Goal: Task Accomplishment & Management: Complete application form

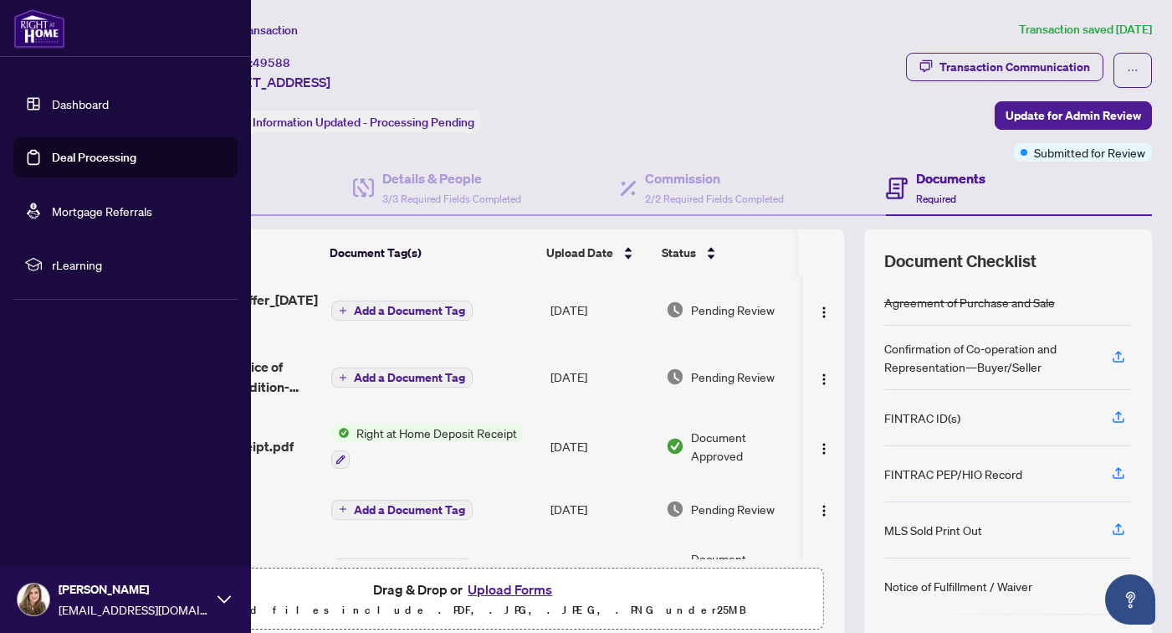
click at [52, 105] on link "Dashboard" at bounding box center [80, 103] width 57 height 15
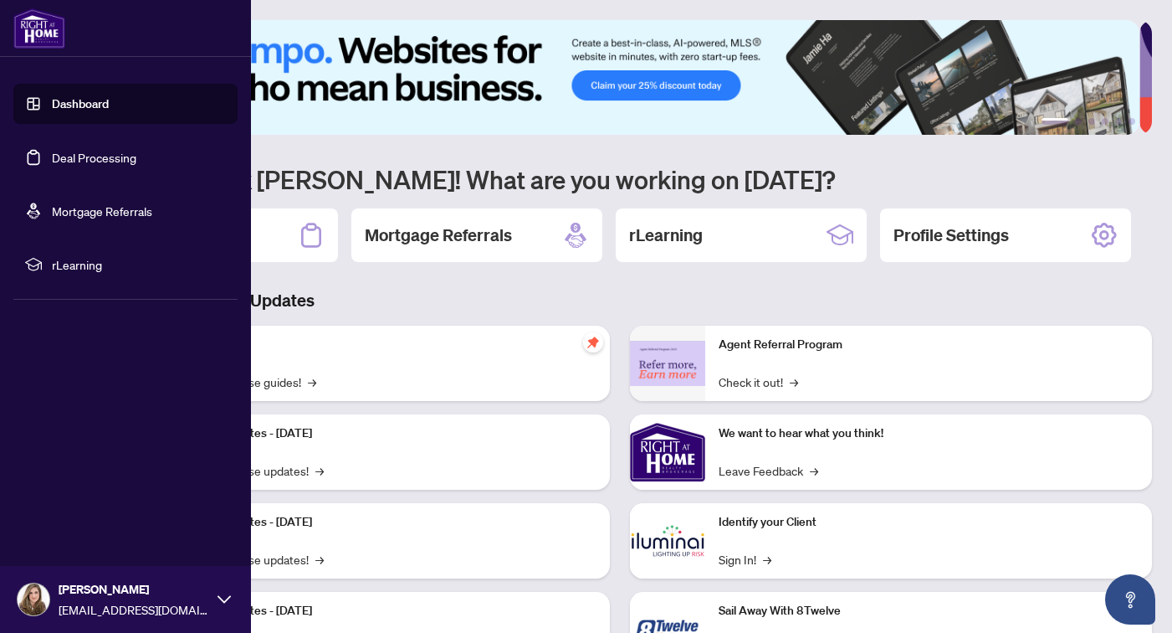
click at [53, 160] on link "Deal Processing" at bounding box center [94, 157] width 85 height 15
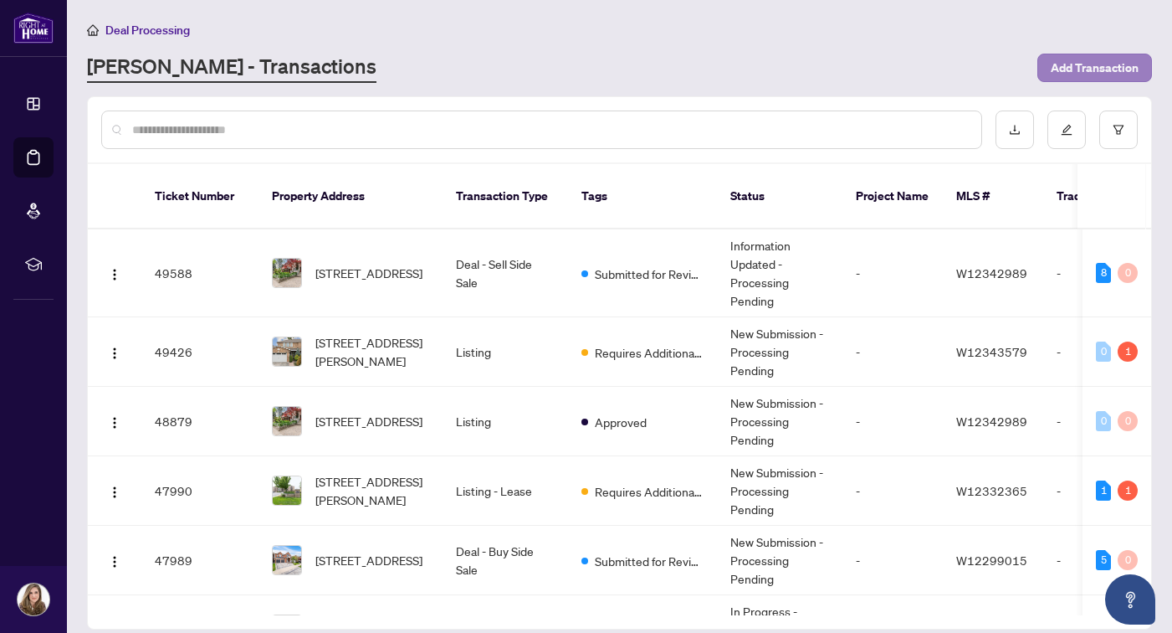
click at [1073, 79] on span "Add Transaction" at bounding box center [1095, 67] width 88 height 27
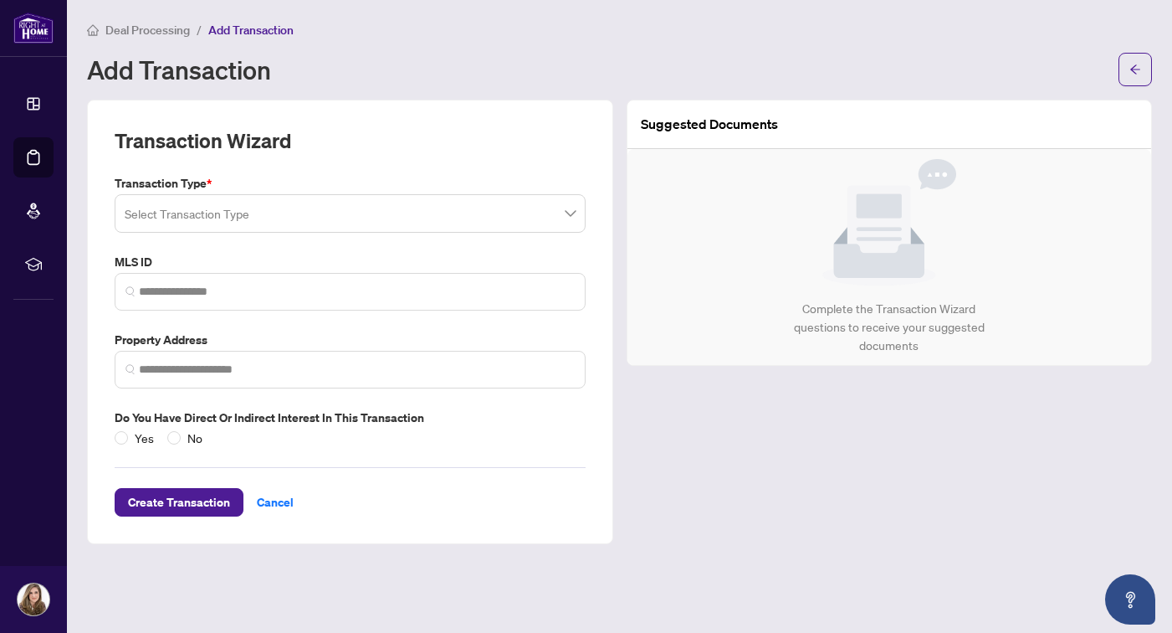
click at [346, 215] on input "search" at bounding box center [343, 215] width 436 height 37
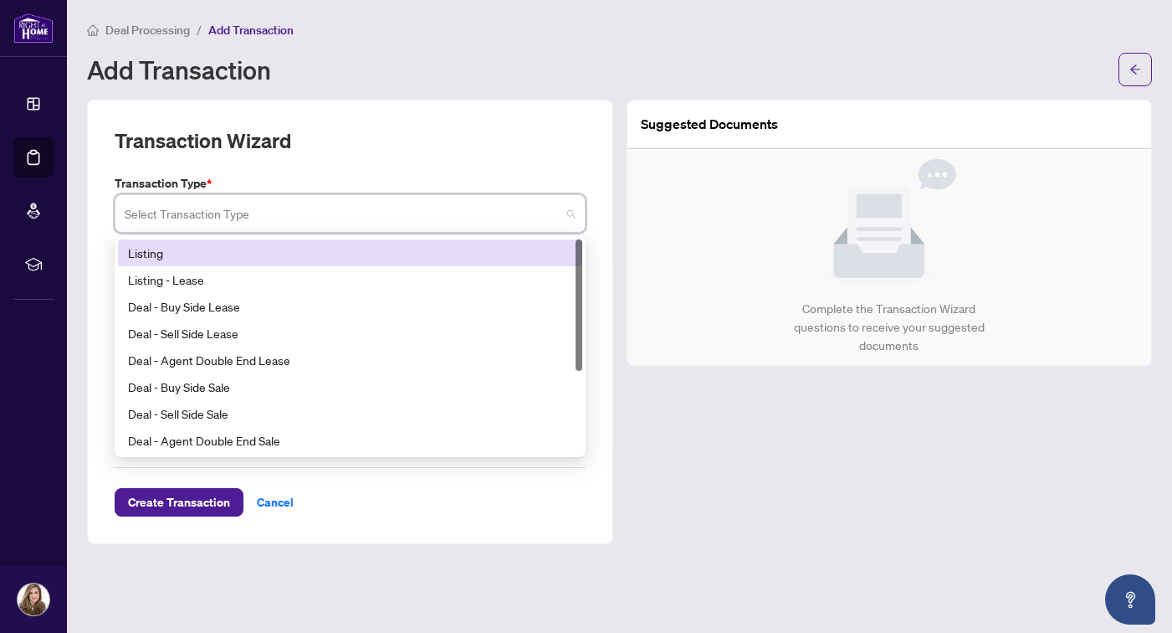
click at [358, 256] on div "Listing" at bounding box center [350, 252] width 444 height 18
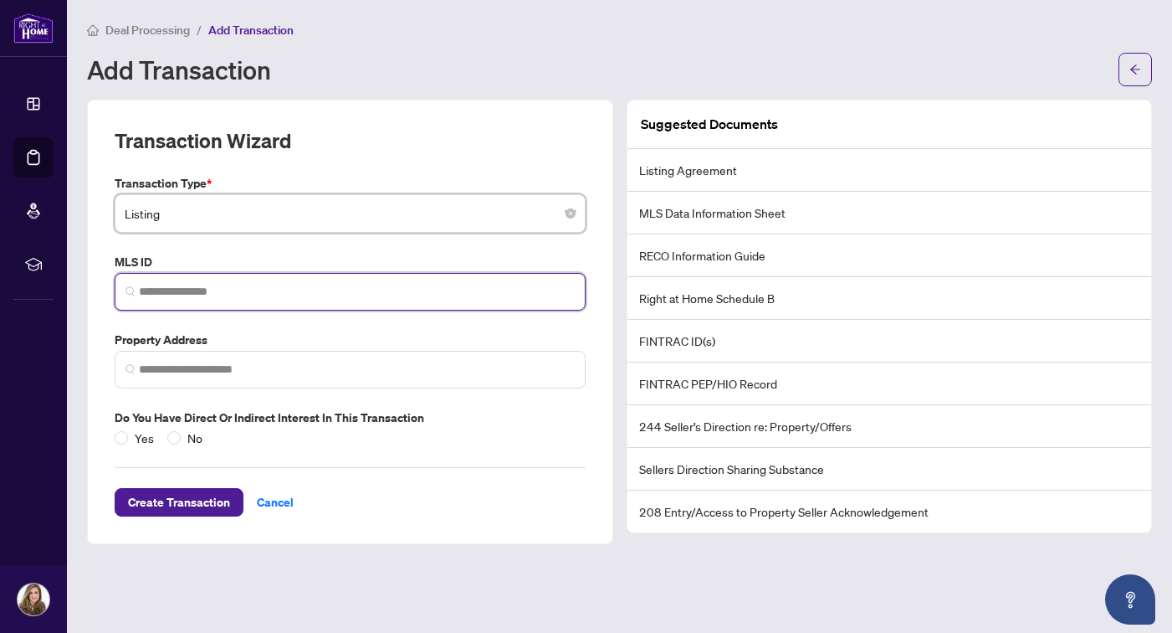
click at [175, 293] on input "search" at bounding box center [357, 292] width 436 height 18
paste input "*********"
type input "*********"
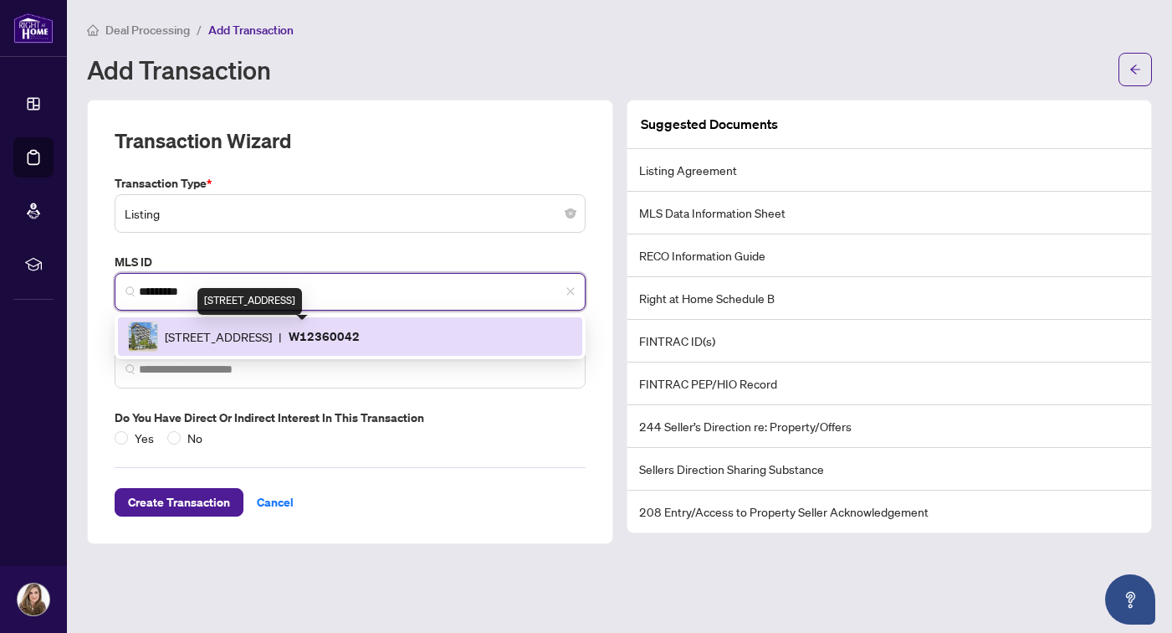
click at [272, 338] on span "[STREET_ADDRESS]" at bounding box center [218, 336] width 107 height 18
type input "**********"
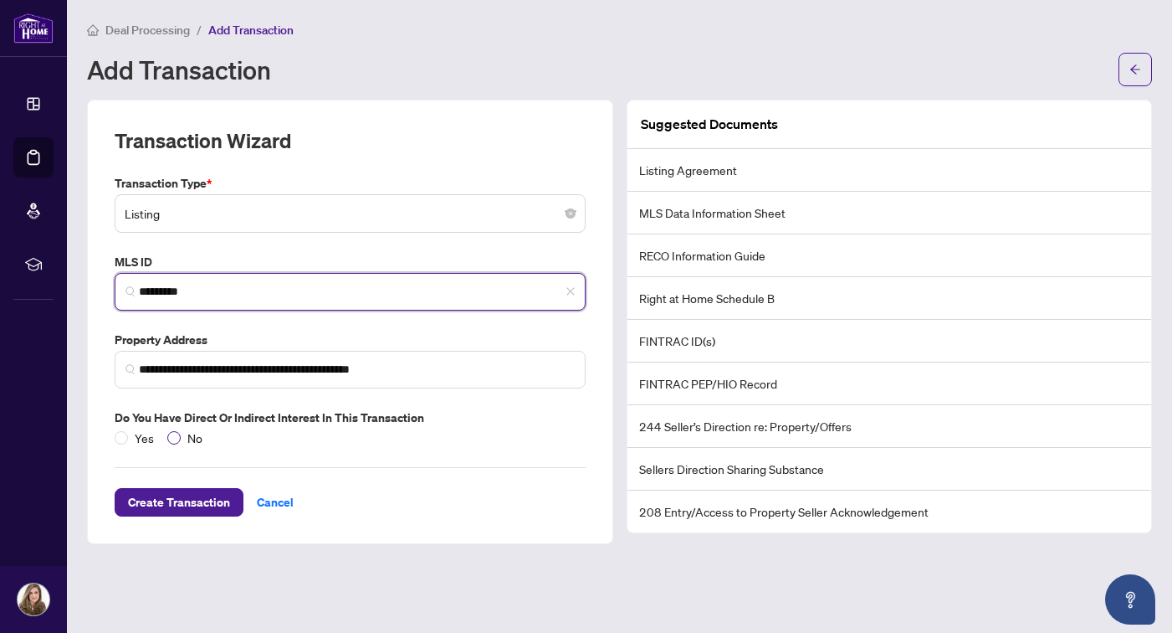
type input "*********"
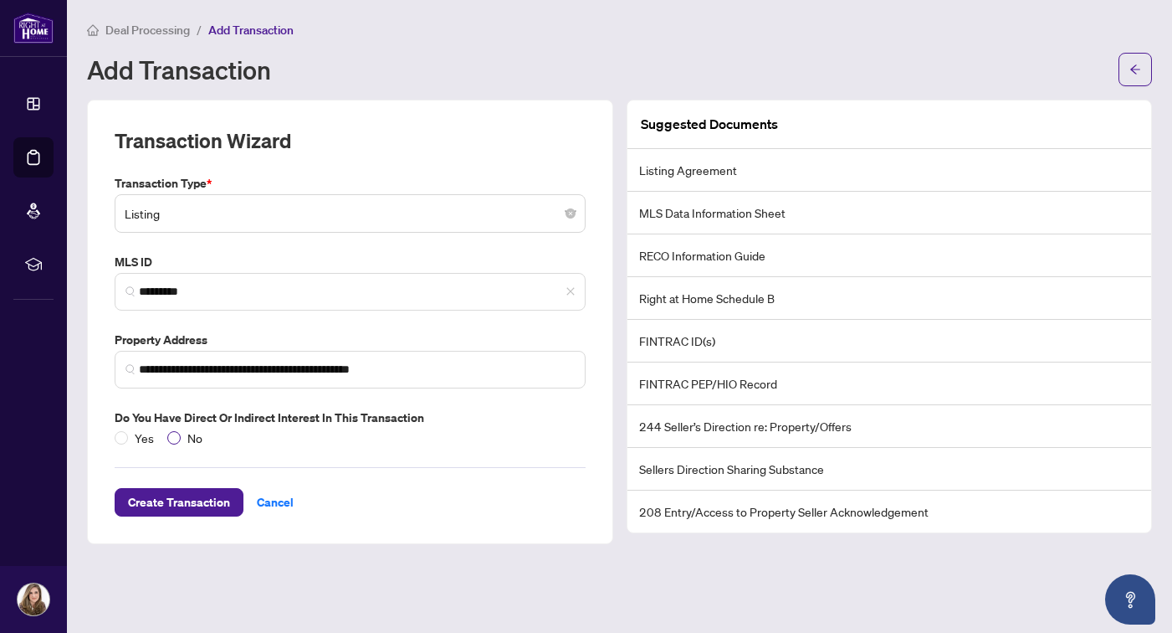
click at [181, 435] on span "No" at bounding box center [195, 437] width 28 height 18
click at [165, 500] on span "Create Transaction" at bounding box center [179, 502] width 102 height 27
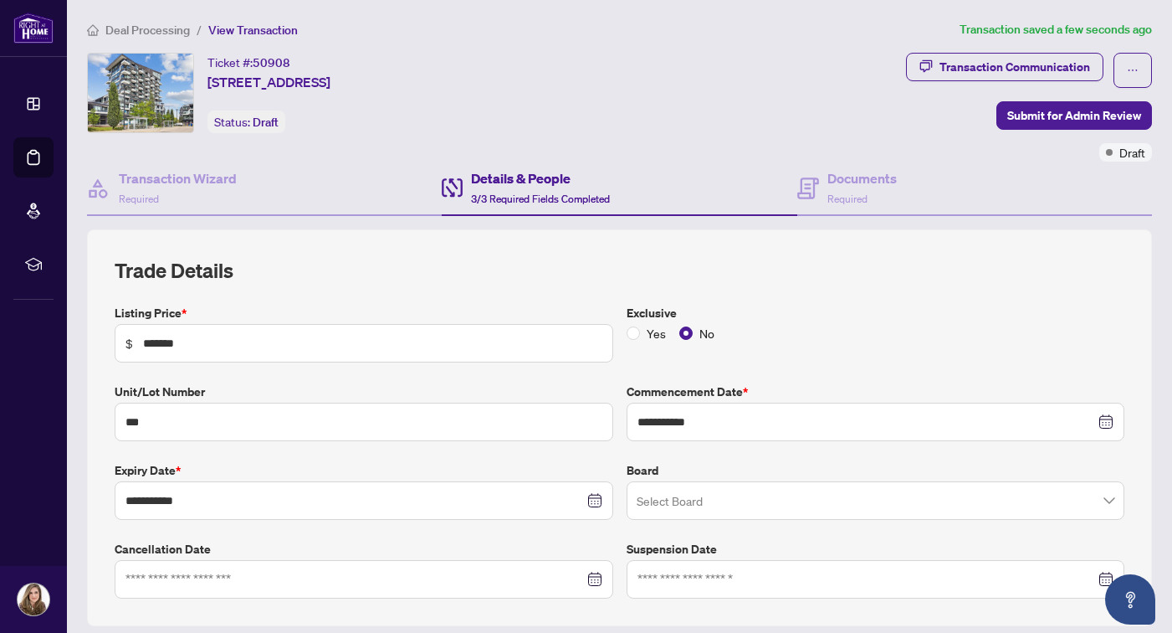
click at [709, 494] on input "search" at bounding box center [869, 502] width 464 height 37
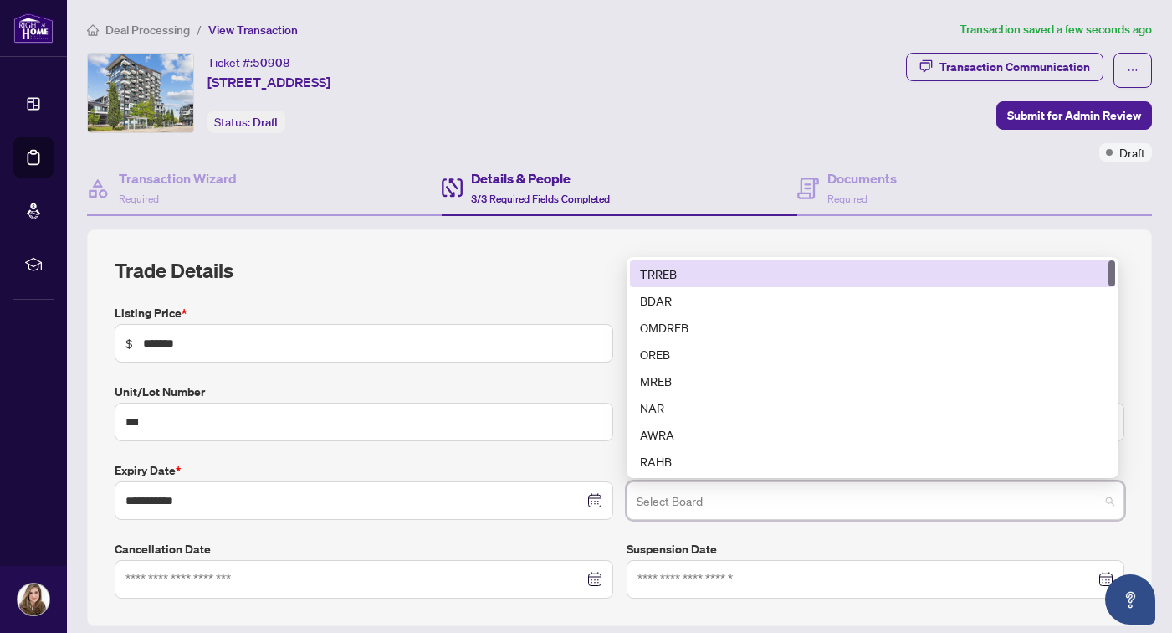
click at [689, 281] on div "TRREB" at bounding box center [872, 273] width 485 height 27
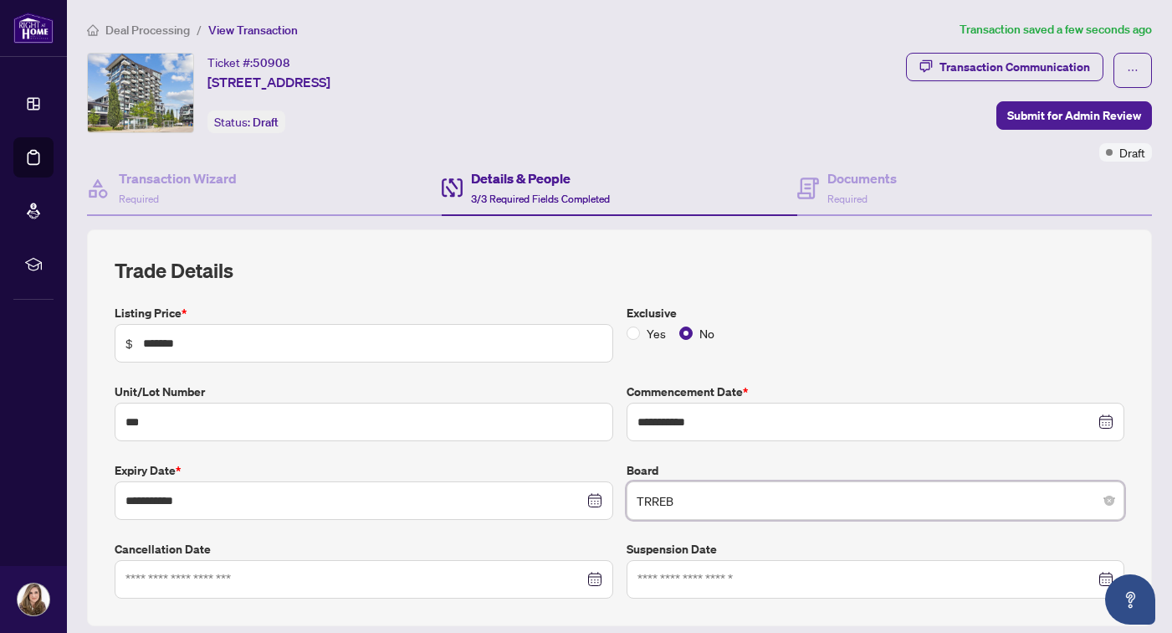
click at [818, 325] on div "Yes No" at bounding box center [876, 333] width 499 height 18
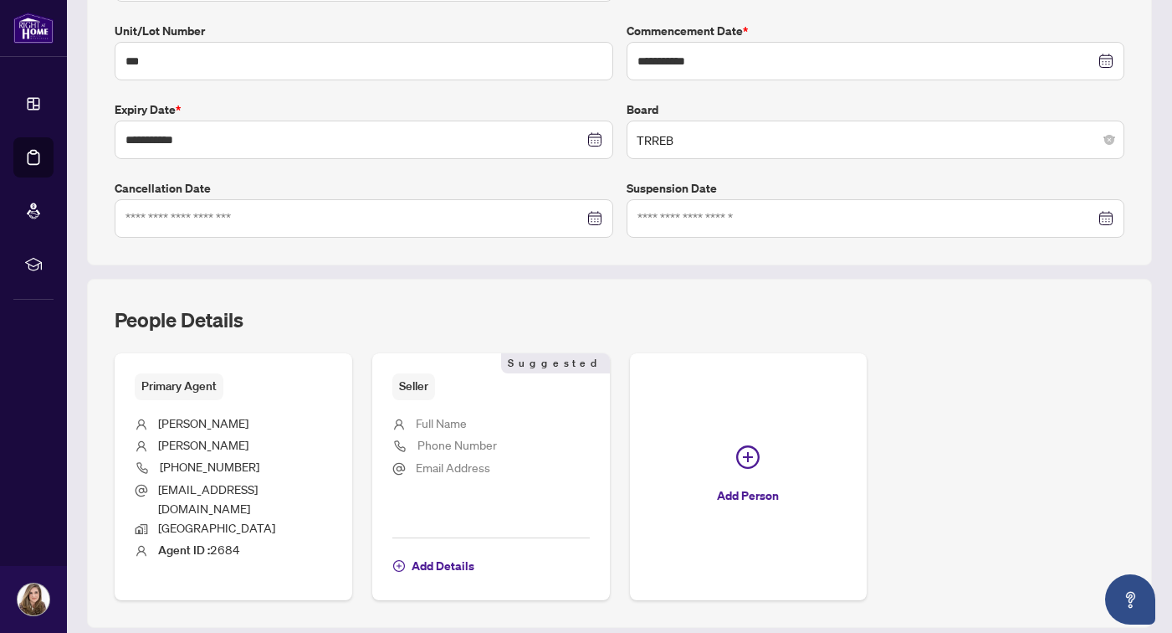
scroll to position [397, 0]
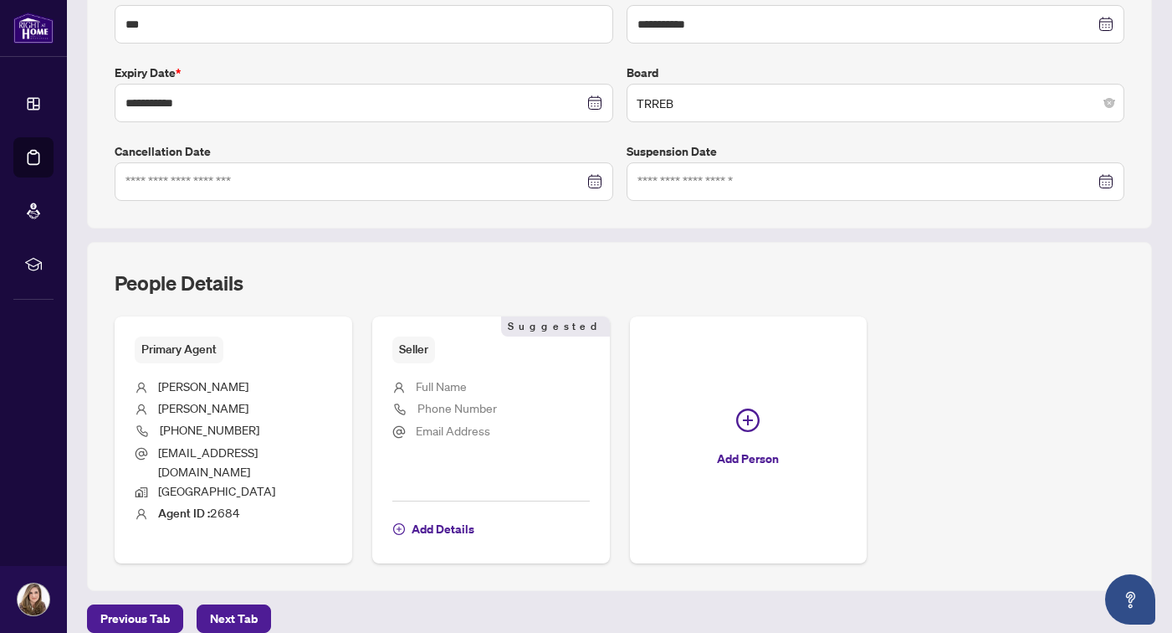
click at [453, 381] on span "Full Name" at bounding box center [441, 385] width 51 height 15
click at [448, 530] on span "Add Details" at bounding box center [443, 528] width 63 height 27
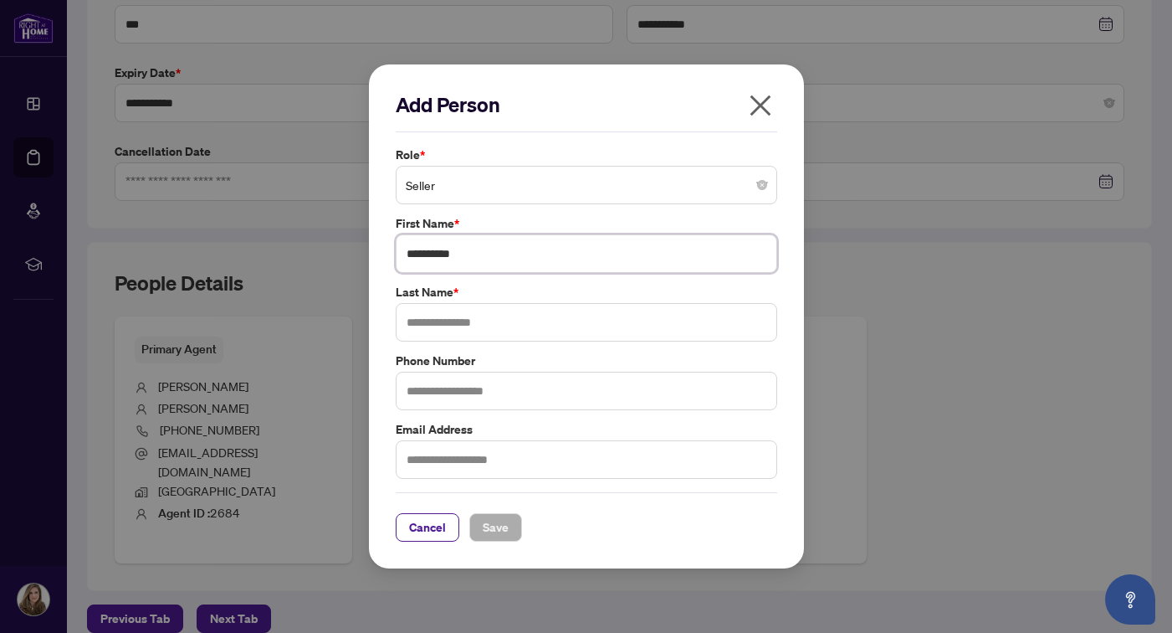
type input "*********"
type input "****"
type input "**********"
click at [507, 523] on span "Save" at bounding box center [496, 527] width 26 height 27
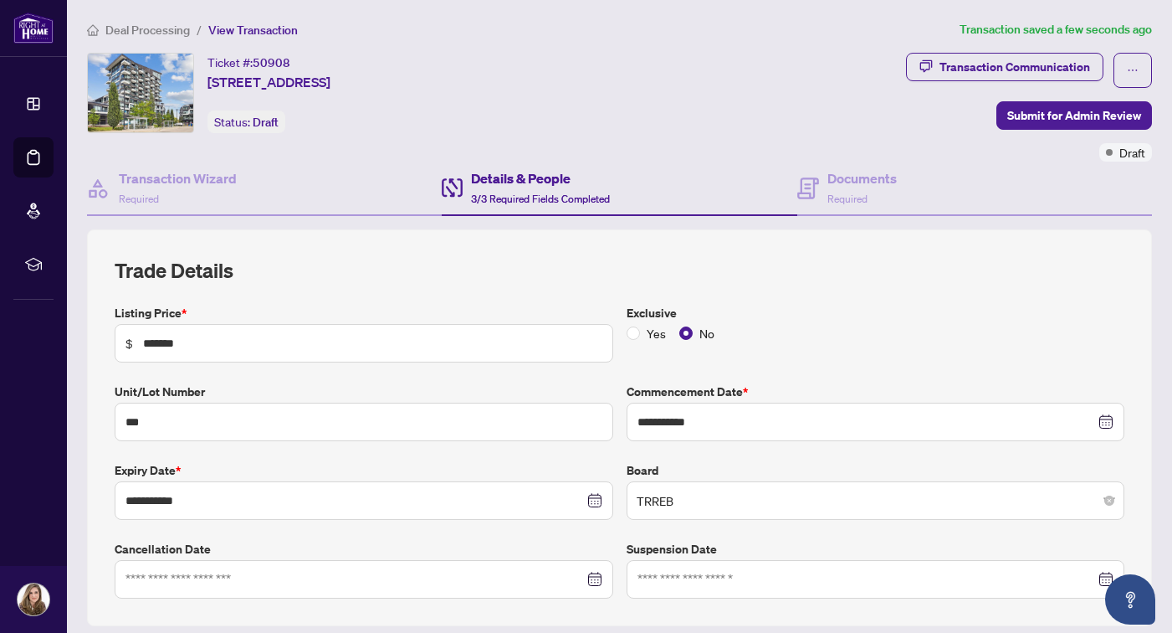
scroll to position [412, 0]
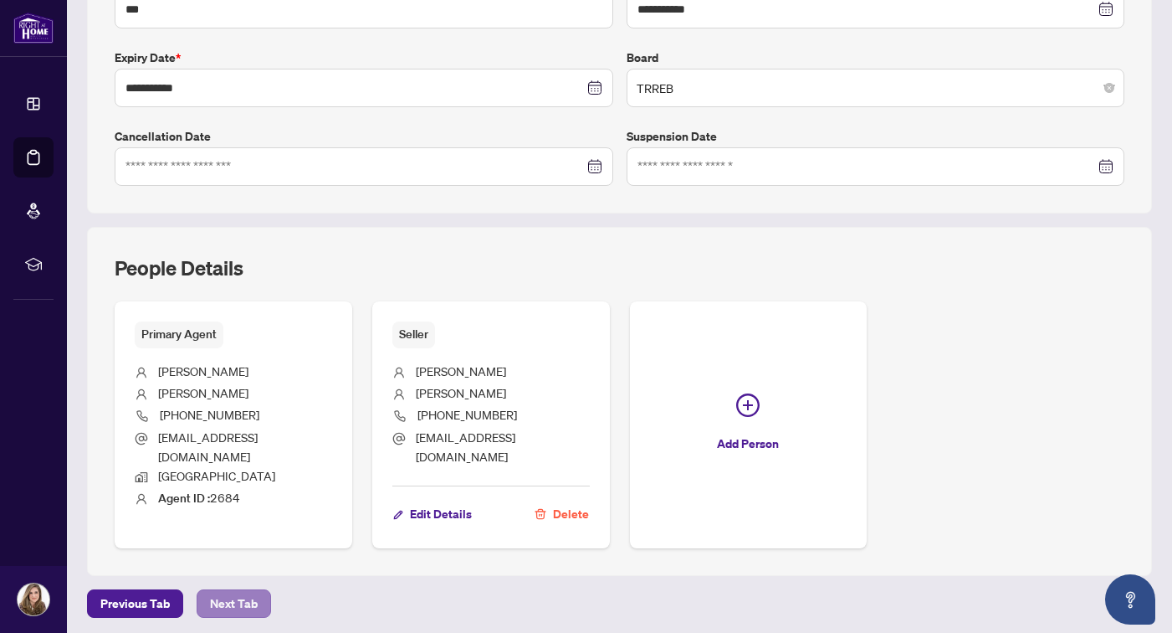
click at [230, 595] on span "Next Tab" at bounding box center [234, 603] width 48 height 27
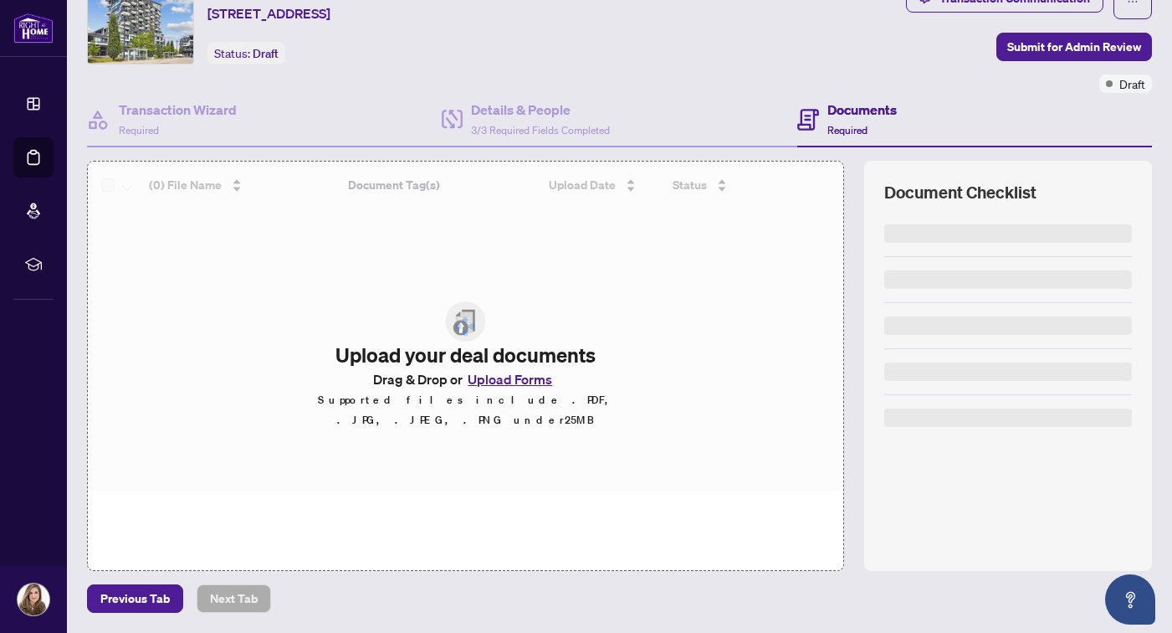
scroll to position [68, 0]
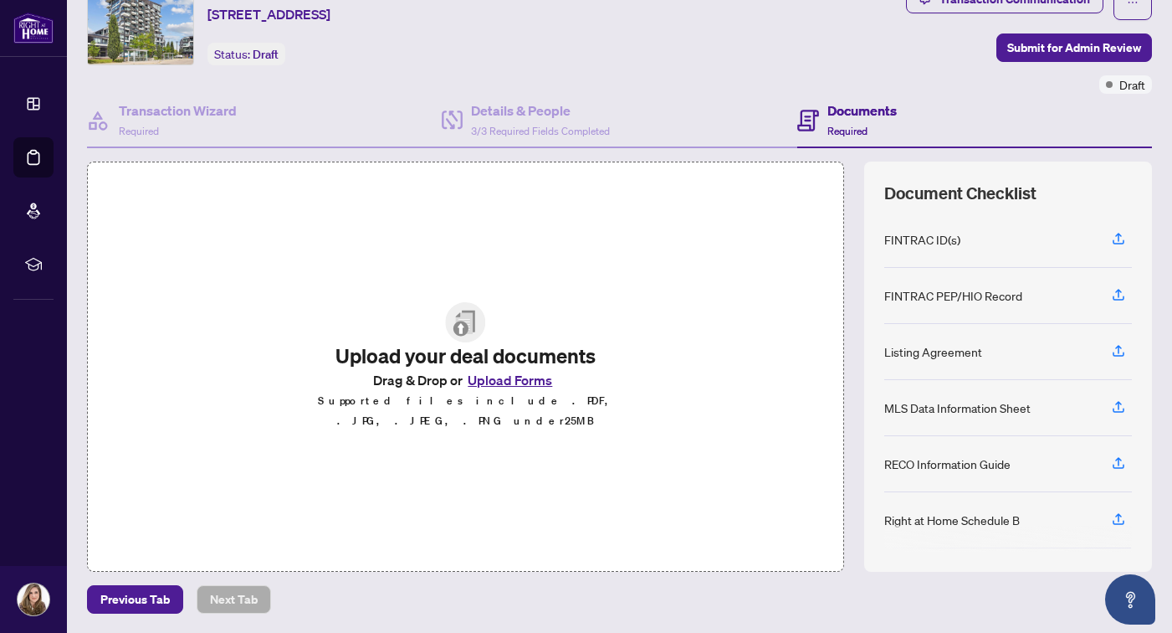
click at [513, 391] on button "Upload Forms" at bounding box center [510, 380] width 95 height 22
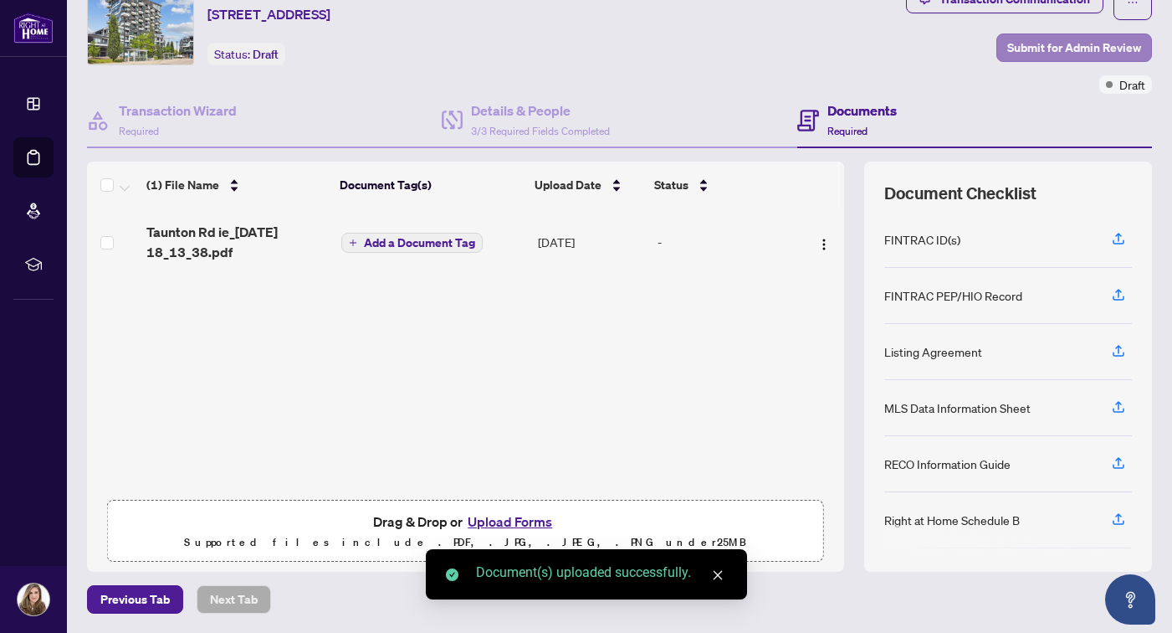
click at [1047, 45] on span "Submit for Admin Review" at bounding box center [1074, 47] width 134 height 27
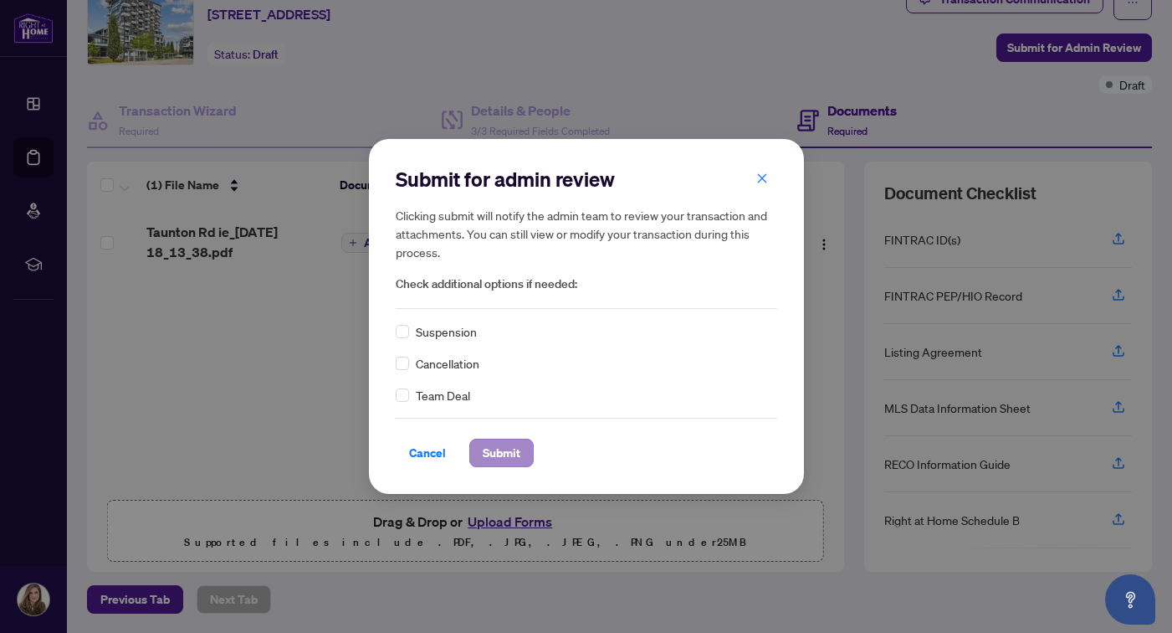
click at [506, 459] on span "Submit" at bounding box center [502, 452] width 38 height 27
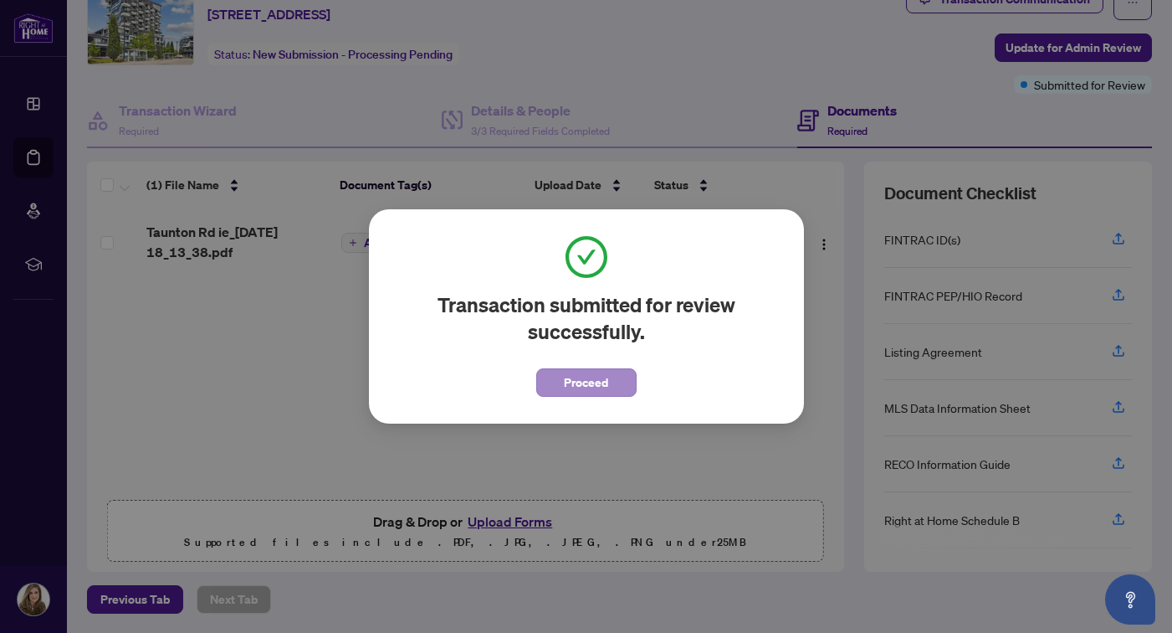
click at [574, 391] on span "Proceed" at bounding box center [586, 382] width 44 height 27
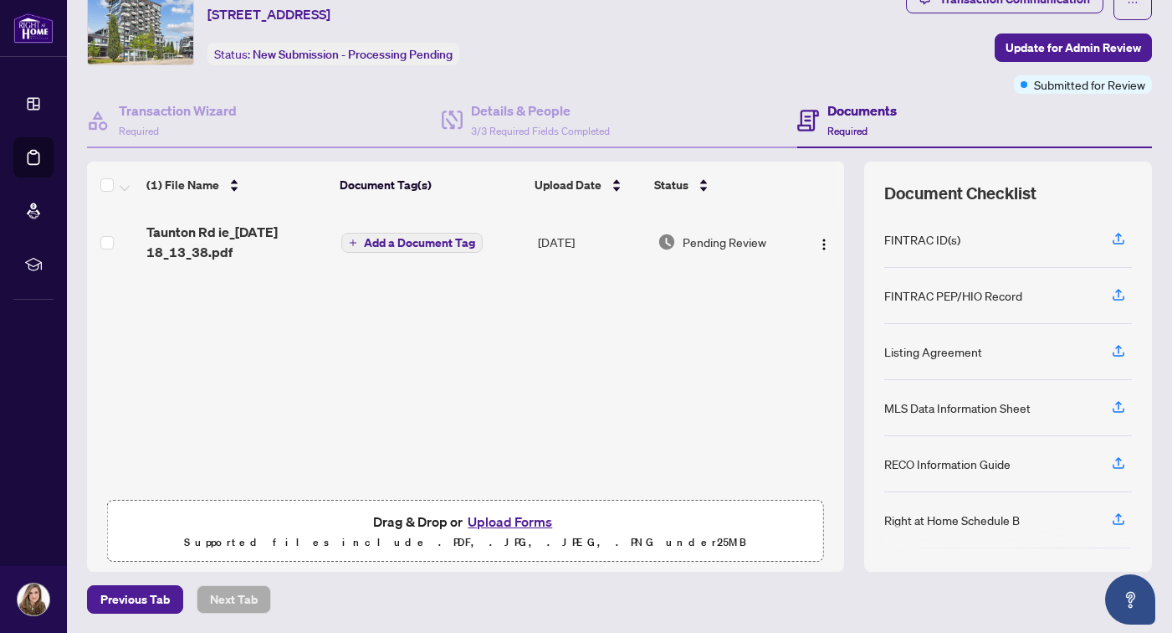
click at [245, 236] on span "Taunton Rd ie_[DATE] 18_13_38.pdf" at bounding box center [237, 242] width 182 height 40
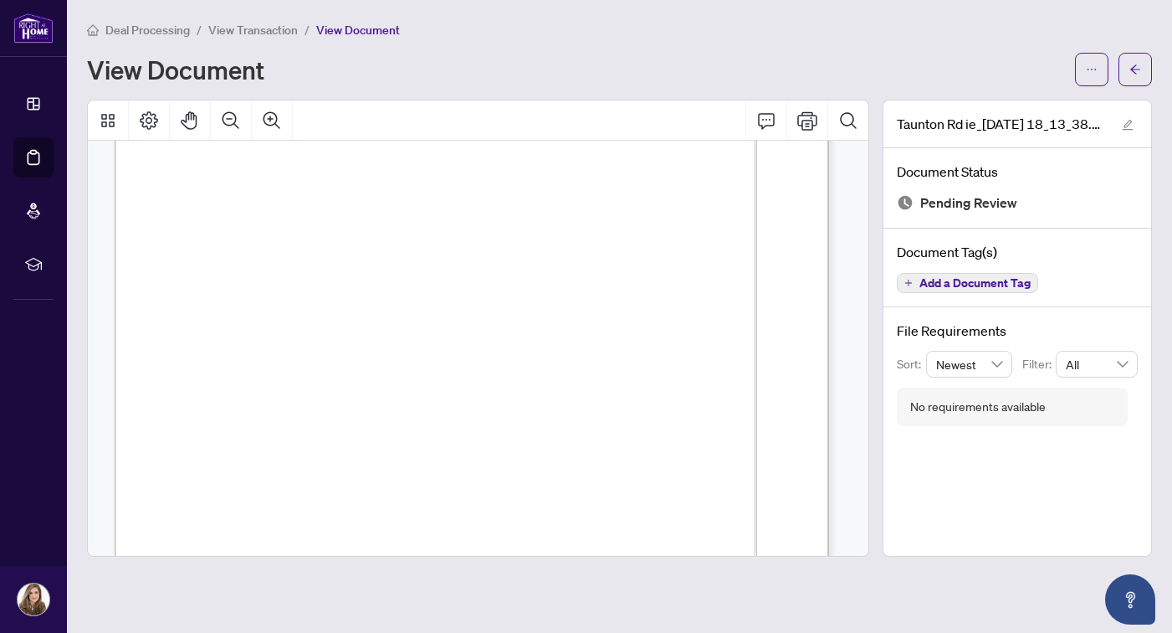
scroll to position [18174, 0]
click at [1127, 75] on button "button" at bounding box center [1135, 69] width 33 height 33
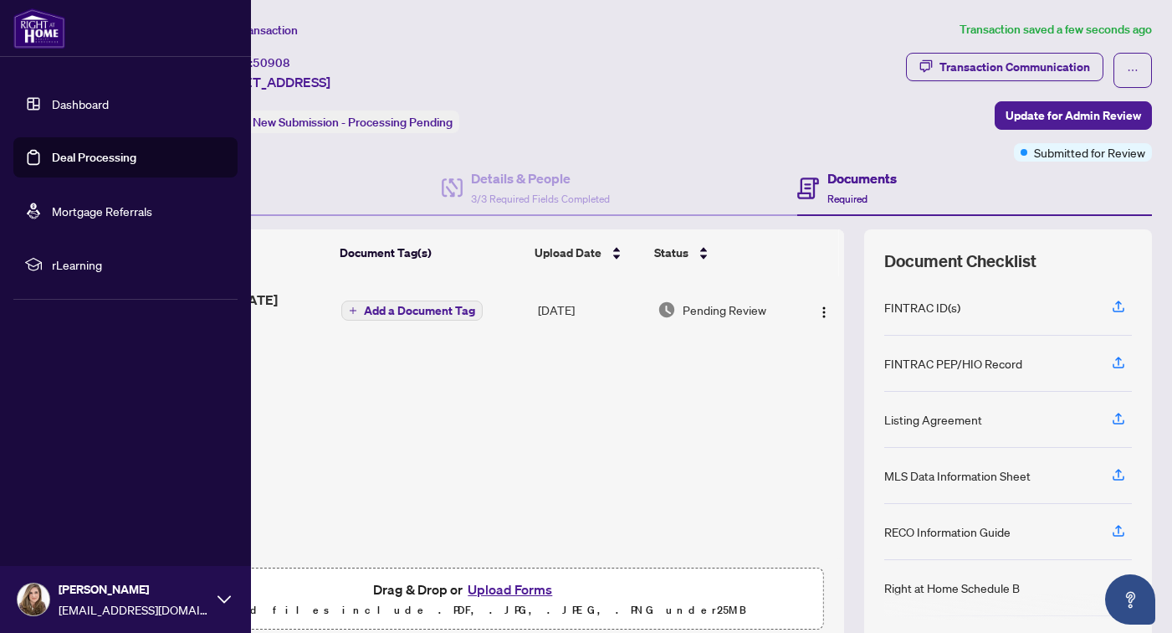
click at [65, 161] on link "Deal Processing" at bounding box center [94, 157] width 85 height 15
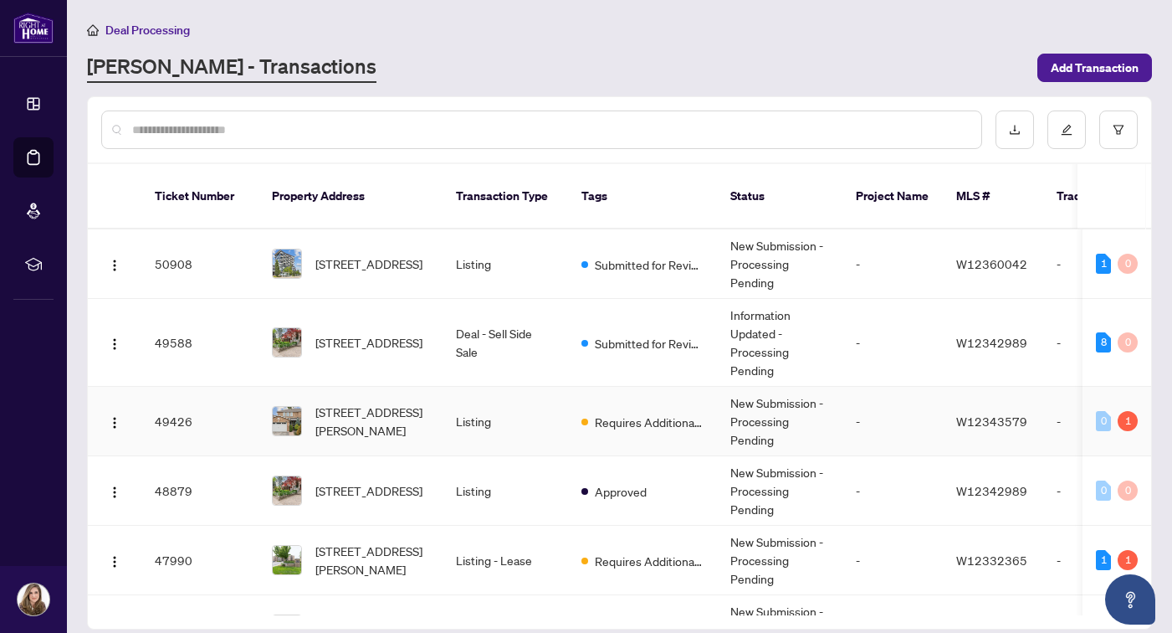
click at [699, 412] on span "Requires Additional Docs" at bounding box center [649, 421] width 109 height 18
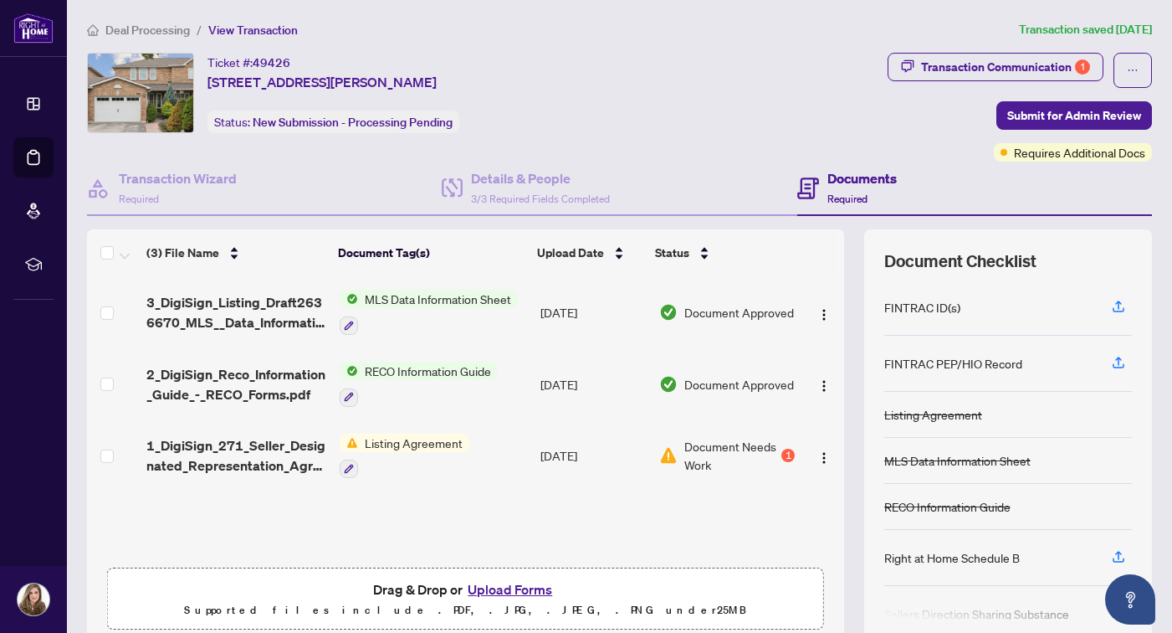
click at [761, 458] on span "Document Needs Work" at bounding box center [731, 455] width 94 height 37
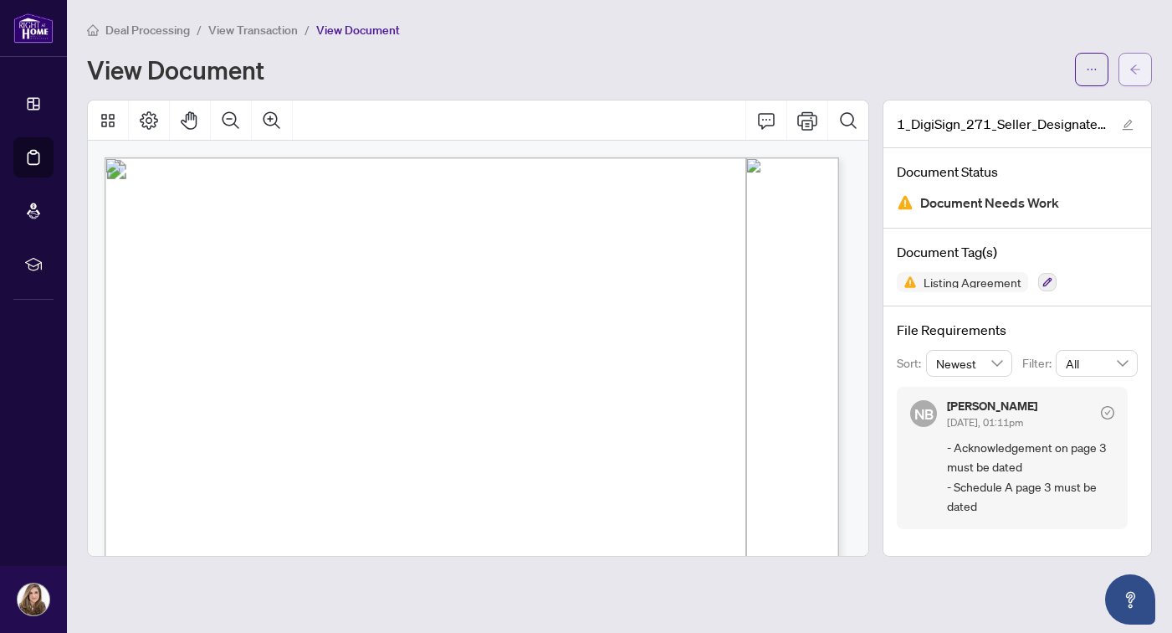
click at [1133, 76] on span "button" at bounding box center [1136, 69] width 12 height 27
